Goal: Task Accomplishment & Management: Manage account settings

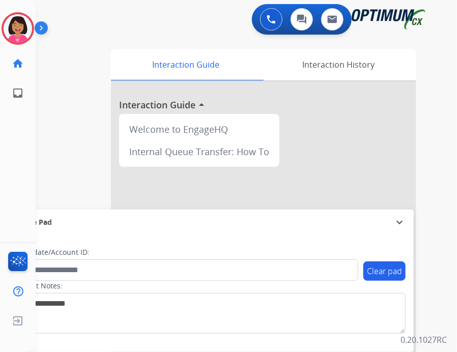
click at [36, 36] on img at bounding box center [43, 29] width 17 height 19
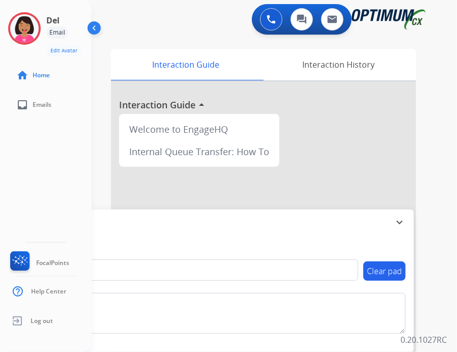
click at [24, 57] on div "Del Email Edit Avatar Agent: Del Routing Profile: OCX Training home Home inbox …" at bounding box center [46, 60] width 92 height 120
click at [23, 39] on img at bounding box center [24, 28] width 28 height 28
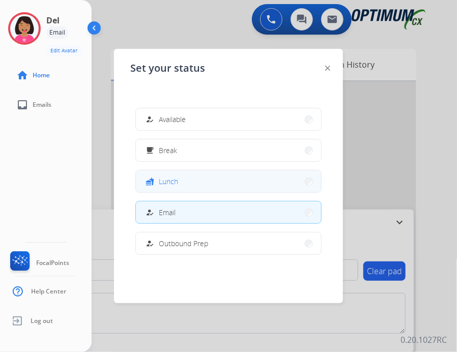
scroll to position [253, 0]
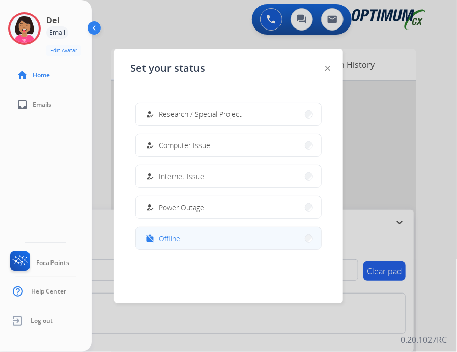
click at [184, 245] on button "work_off Offline" at bounding box center [228, 238] width 185 height 22
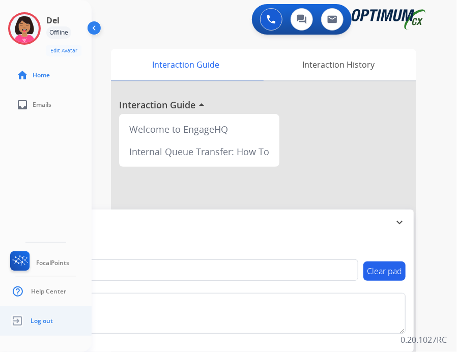
click at [19, 323] on img at bounding box center [17, 320] width 18 height 19
click at [15, 317] on img at bounding box center [17, 320] width 18 height 19
